Goal: Check status: Check status

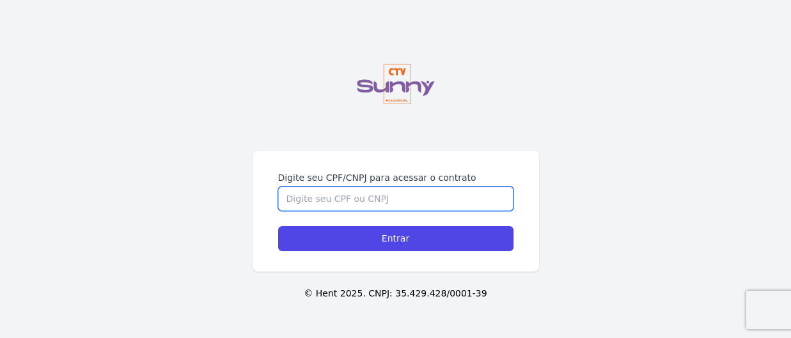
click at [432, 198] on input "Digite seu CPF/CNPJ para acessar o contrato" at bounding box center [395, 199] width 235 height 24
type input "14386587705"
click at [278, 226] on input "Entrar" at bounding box center [395, 238] width 235 height 25
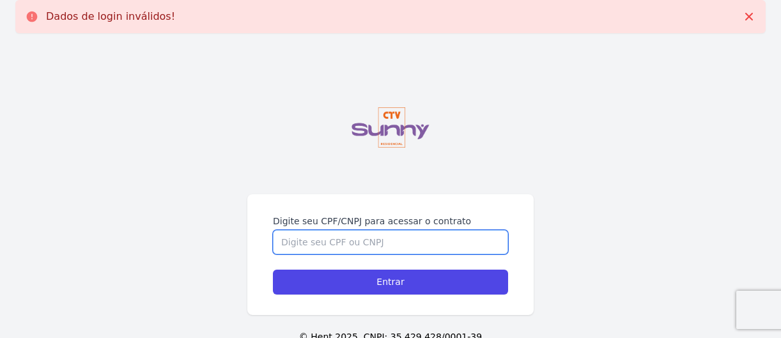
click at [345, 248] on input "Digite seu CPF/CNPJ para acessar o contrato" at bounding box center [390, 242] width 235 height 24
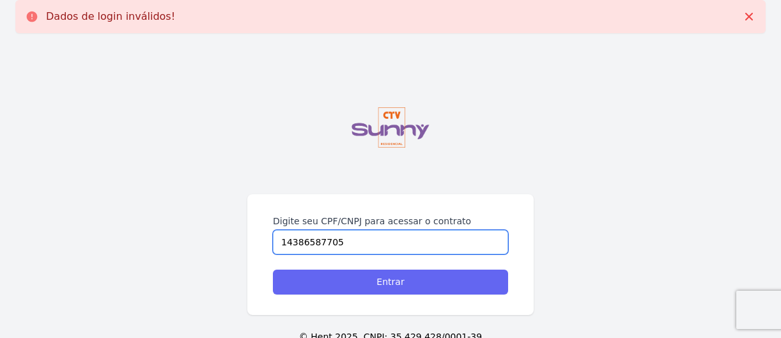
type input "14386587705"
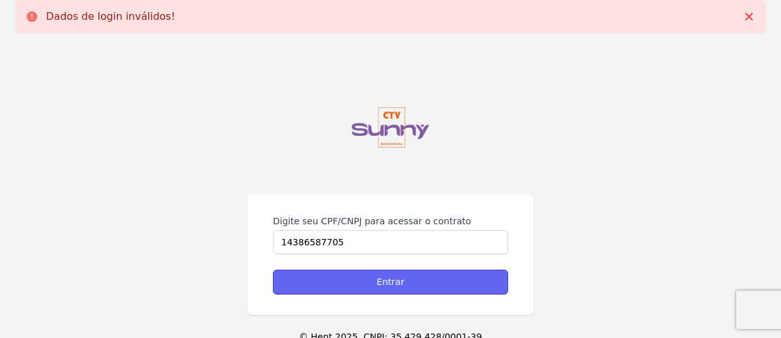
click at [407, 292] on input "Entrar" at bounding box center [390, 282] width 235 height 25
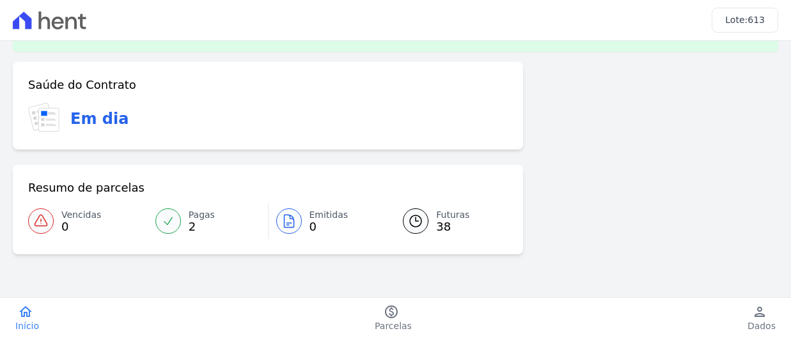
scroll to position [14, 0]
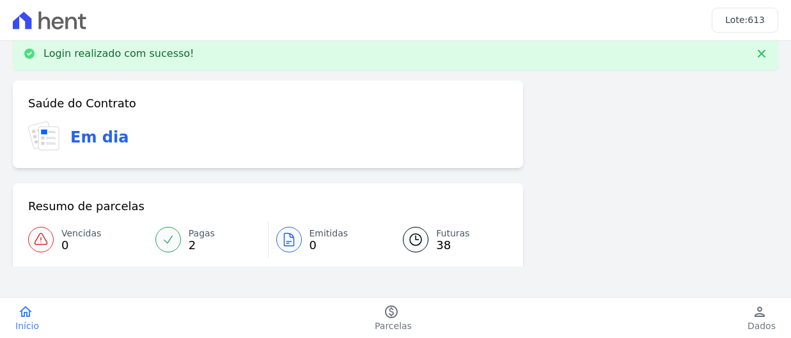
drag, startPoint x: 442, startPoint y: 239, endPoint x: 433, endPoint y: 235, distance: 10.0
click at [442, 240] on span "38" at bounding box center [452, 245] width 33 height 10
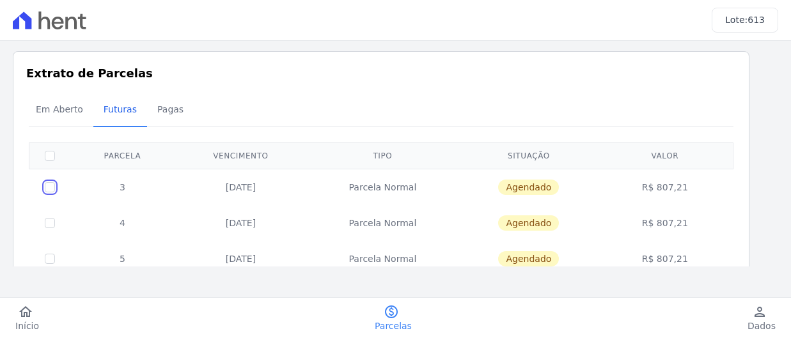
click at [52, 191] on input "checkbox" at bounding box center [50, 187] width 10 height 10
checkbox input "true"
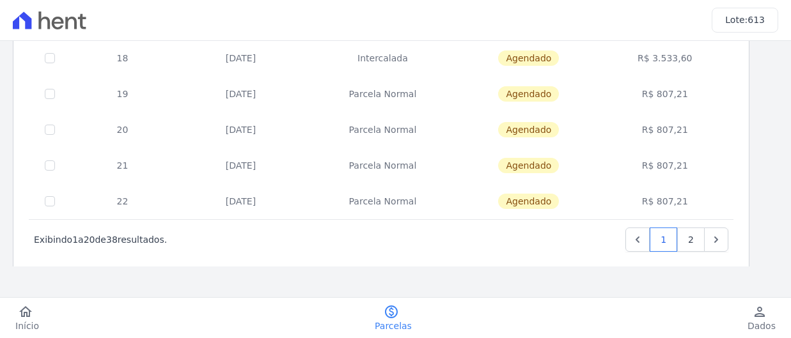
scroll to position [688, 0]
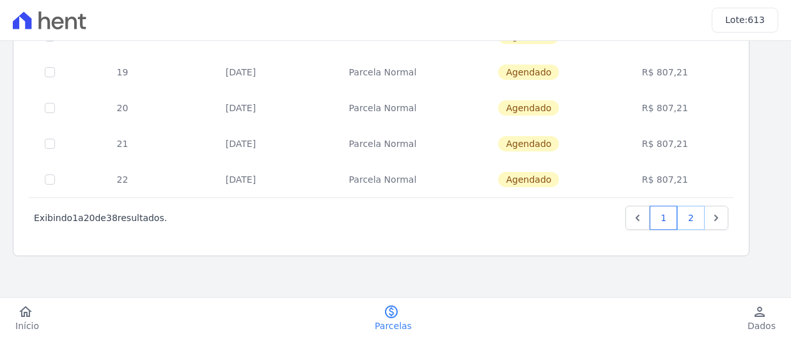
click at [696, 222] on link "2" at bounding box center [690, 218] width 27 height 24
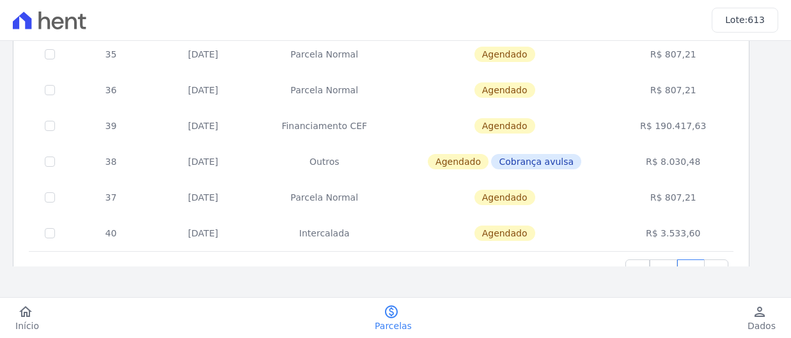
scroll to position [576, 0]
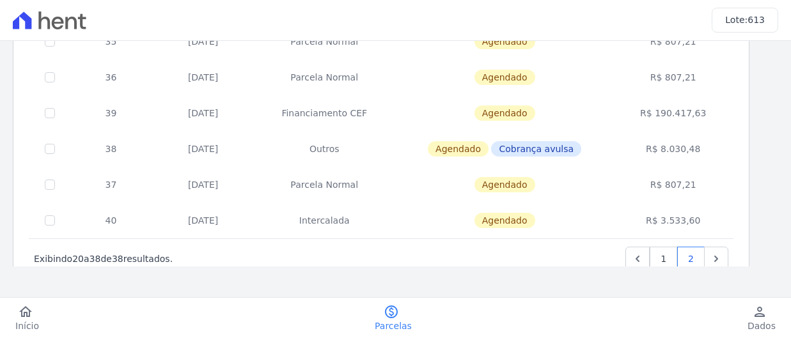
click at [549, 148] on span "Cobrança avulsa" at bounding box center [536, 148] width 90 height 15
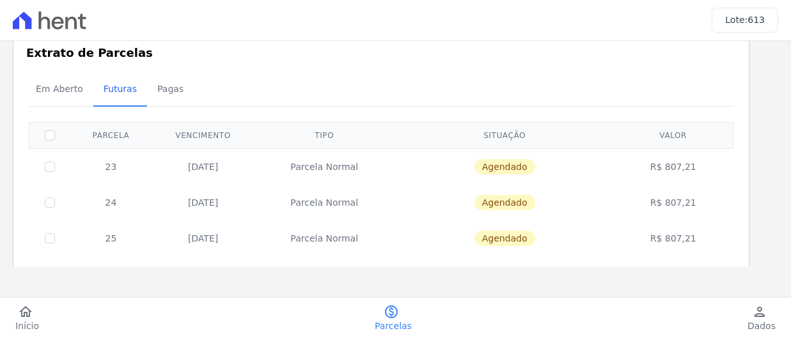
scroll to position [0, 0]
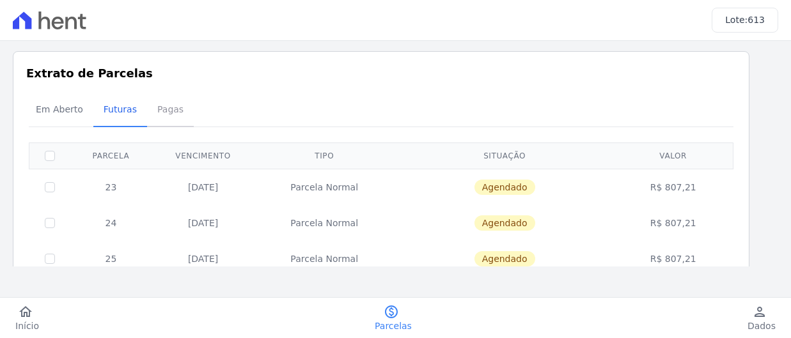
click at [150, 116] on span "Pagas" at bounding box center [171, 110] width 42 height 26
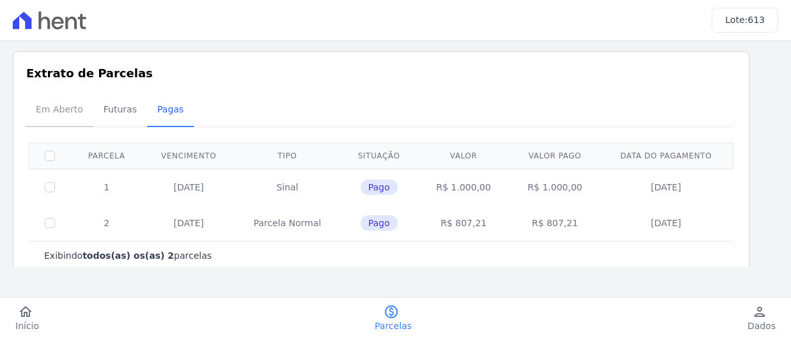
click at [58, 109] on span "Em Aberto" at bounding box center [59, 110] width 63 height 26
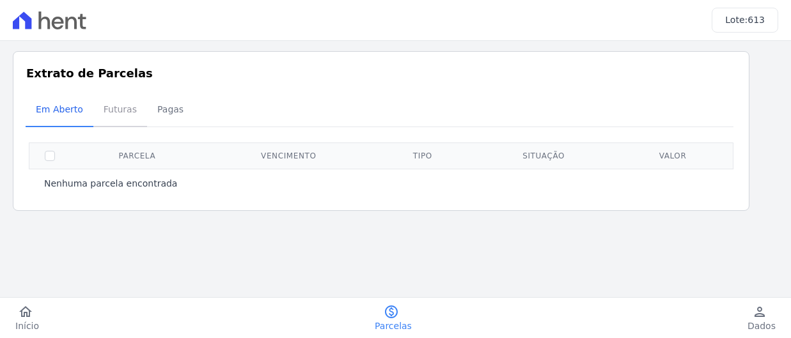
click at [120, 98] on span "Futuras" at bounding box center [120, 110] width 49 height 26
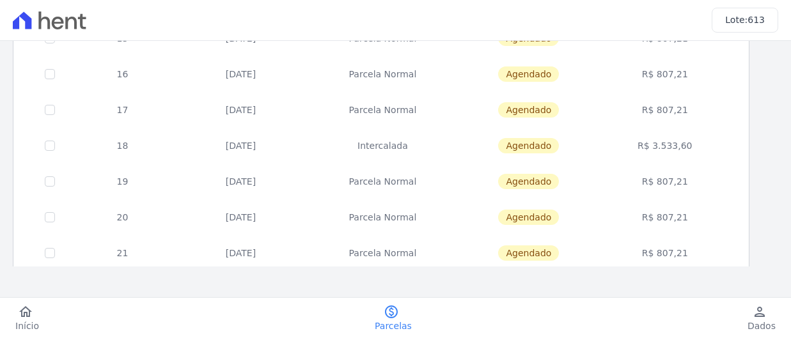
scroll to position [688, 0]
